Goal: Information Seeking & Learning: Find specific fact

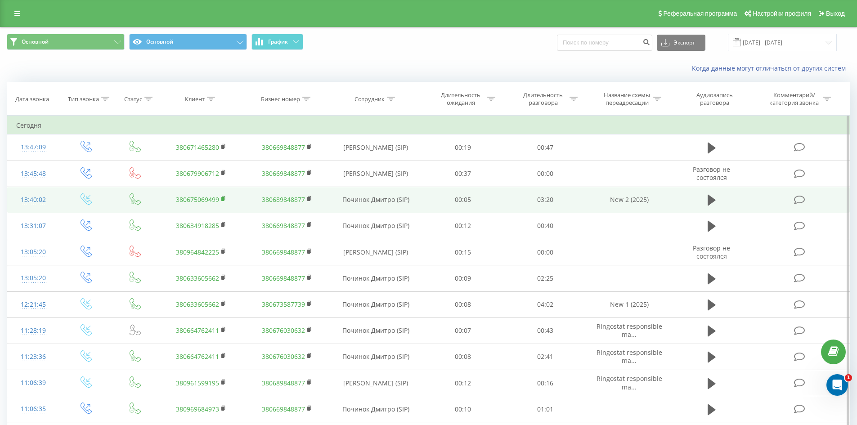
click at [224, 199] on icon at bounding box center [223, 199] width 5 height 6
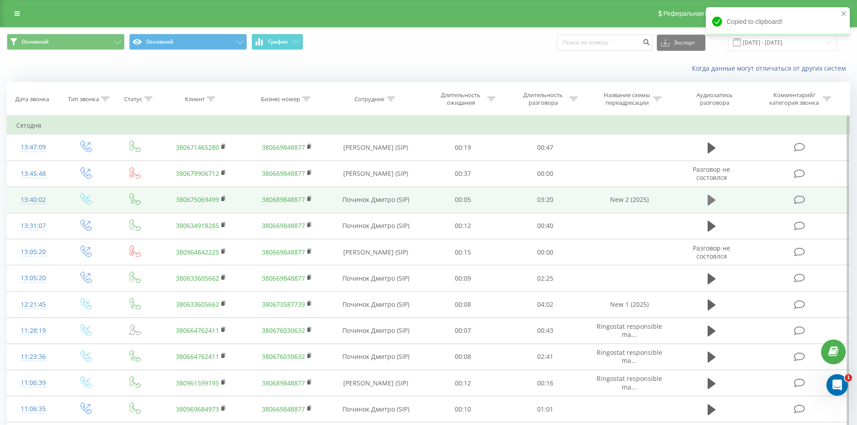
click at [711, 201] on icon at bounding box center [711, 200] width 8 height 11
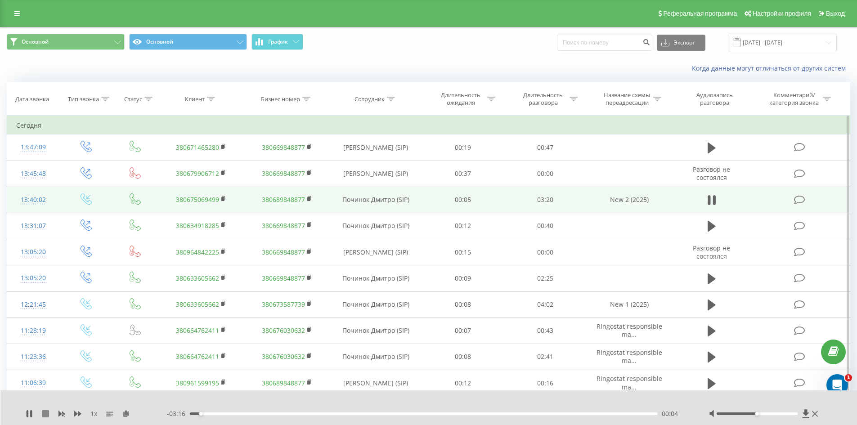
click at [45, 414] on icon at bounding box center [45, 413] width 7 height 7
click at [31, 412] on icon at bounding box center [29, 413] width 7 height 7
click at [29, 414] on icon at bounding box center [29, 413] width 7 height 7
click at [204, 200] on link "380675069499" at bounding box center [197, 199] width 43 height 9
click at [224, 197] on icon at bounding box center [223, 198] width 3 height 4
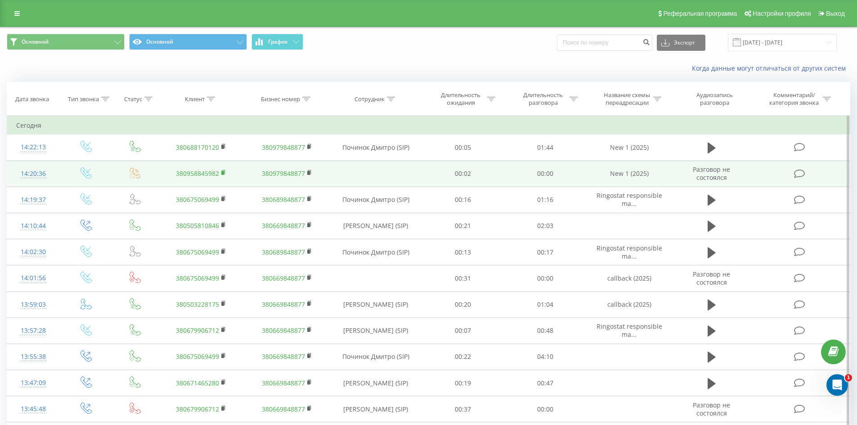
click at [223, 173] on rect at bounding box center [222, 173] width 3 height 4
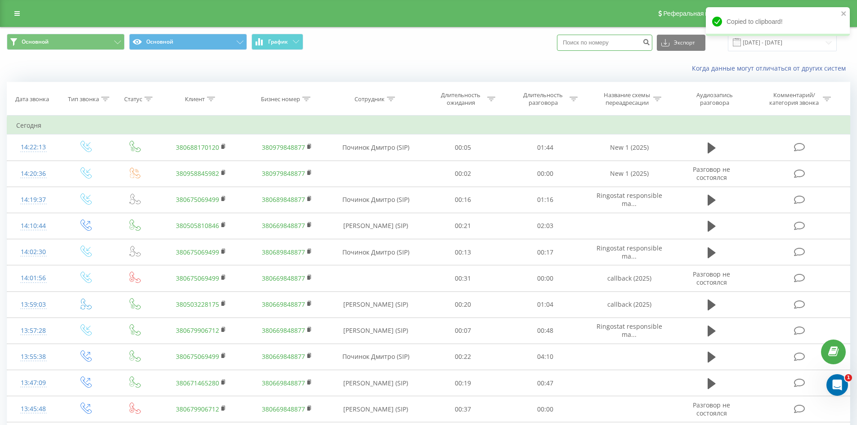
click at [622, 39] on input at bounding box center [604, 43] width 95 height 16
paste input "380958845982"
type input "380958845982"
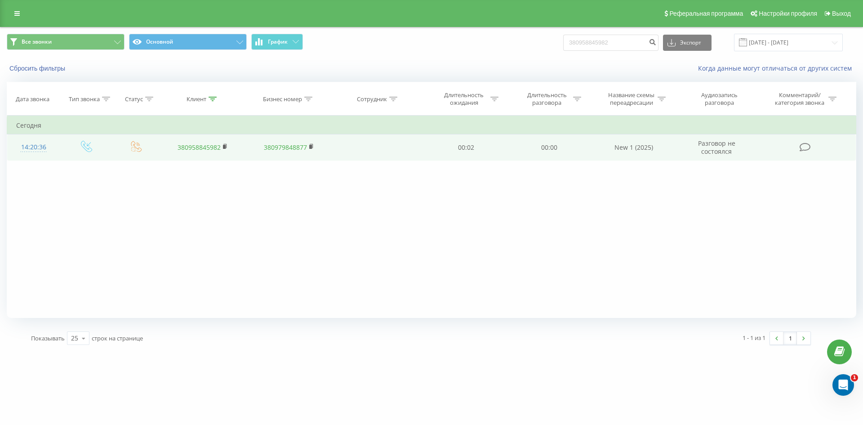
click at [197, 148] on link "380958845982" at bounding box center [199, 147] width 43 height 9
